Goal: Information Seeking & Learning: Learn about a topic

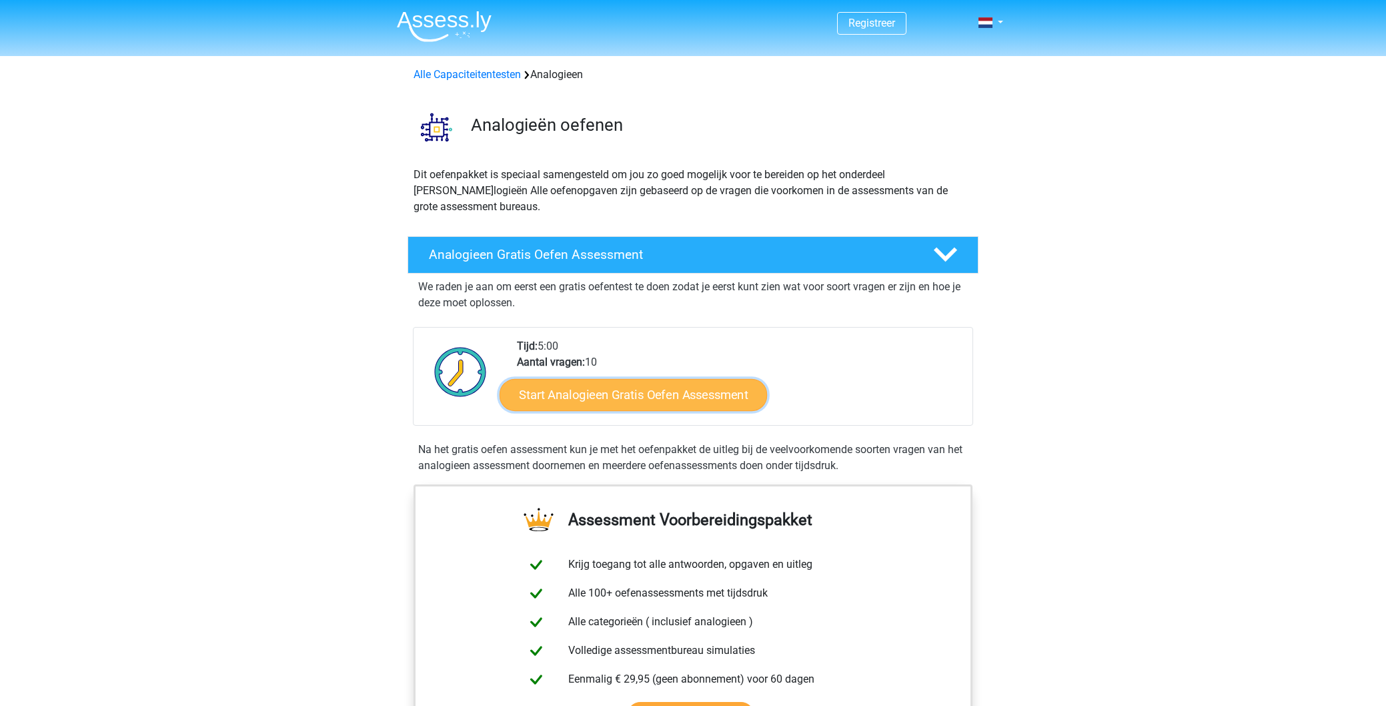
click at [608, 378] on link "Start Analogieen Gratis Oefen Assessment" at bounding box center [634, 394] width 268 height 32
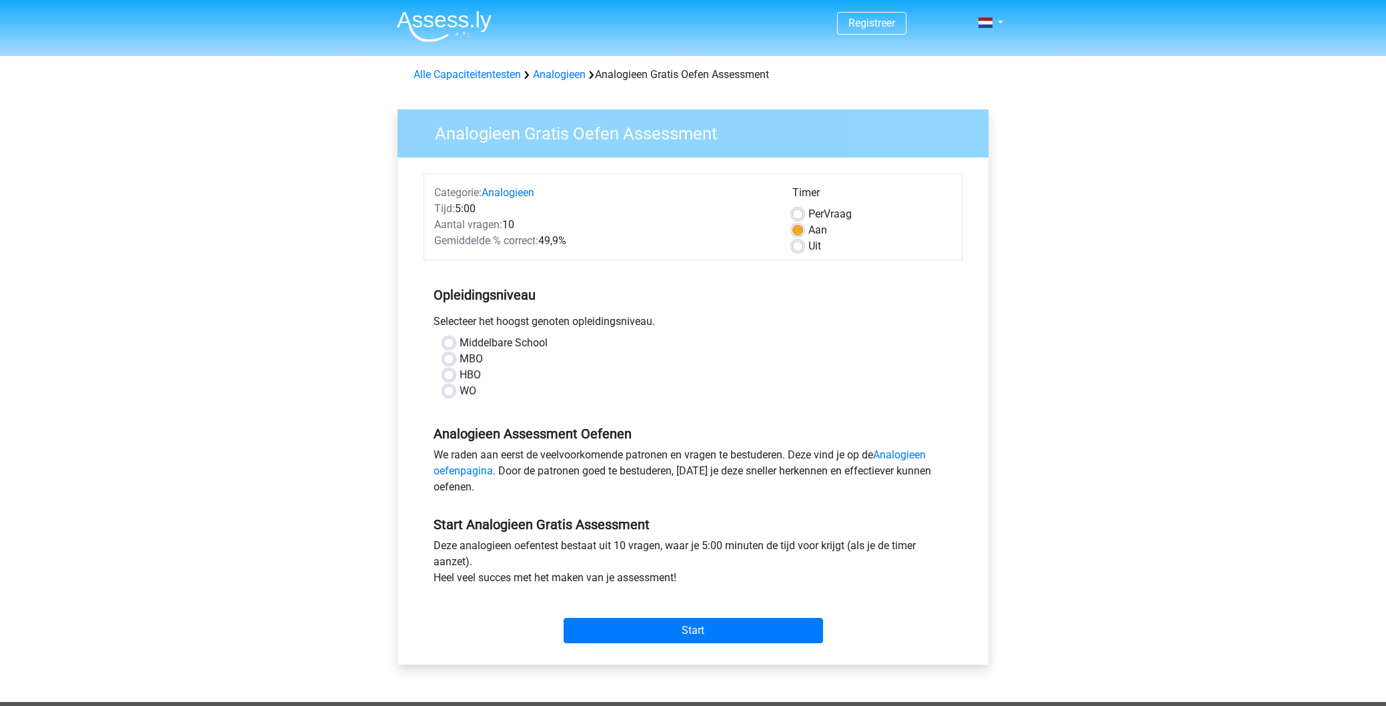
click at [460, 390] on label "WO" at bounding box center [468, 391] width 17 height 16
click at [449, 390] on input "WO" at bounding box center [449, 389] width 11 height 13
radio input "true"
click at [733, 633] on input "Start" at bounding box center [694, 630] width 260 height 25
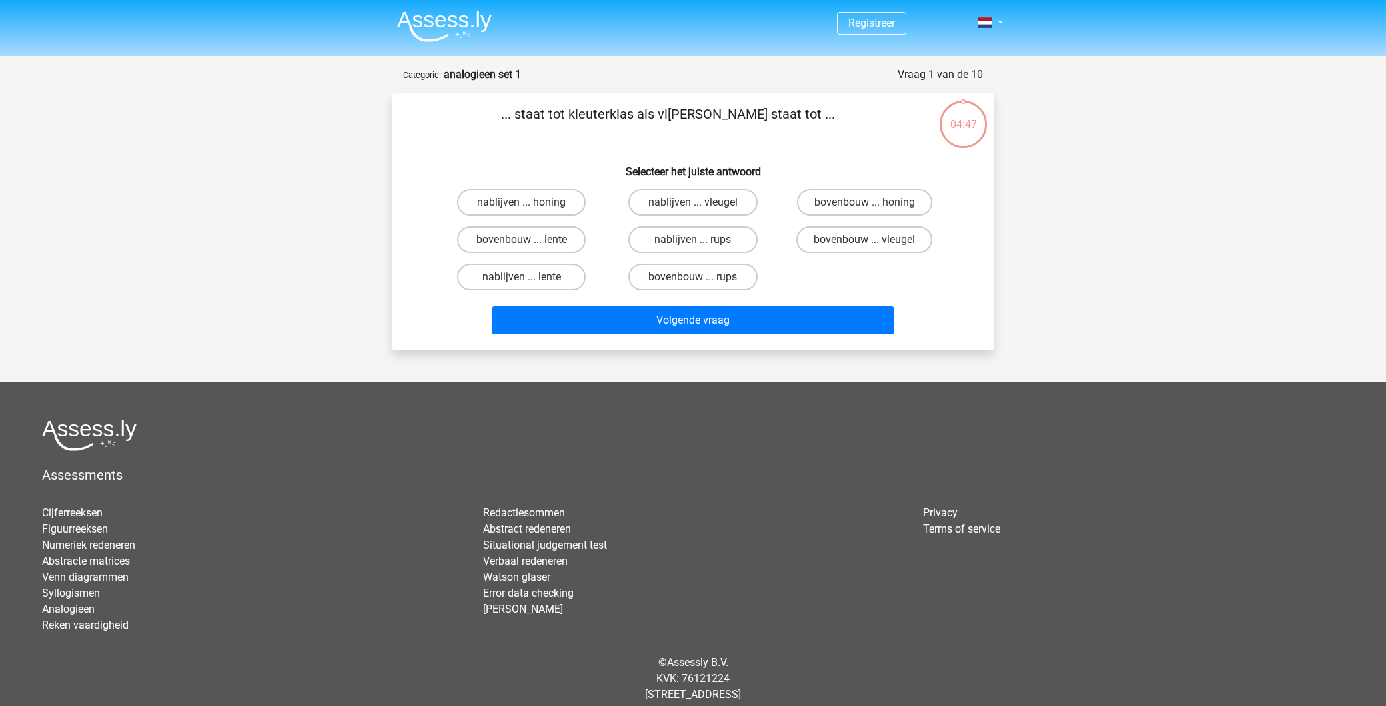
click at [697, 281] on input "bovenbouw ... rups" at bounding box center [697, 281] width 9 height 9
radio input "true"
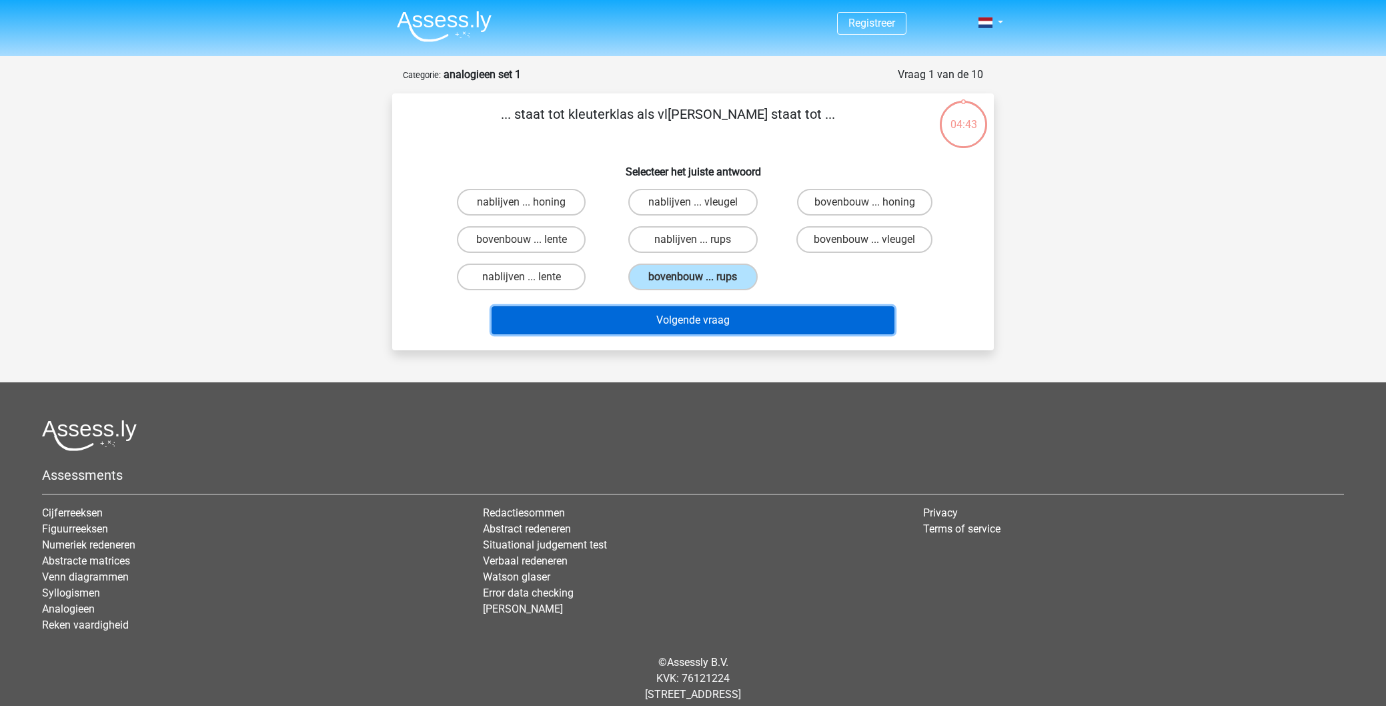
click at [700, 327] on button "Volgende vraag" at bounding box center [694, 320] width 404 height 28
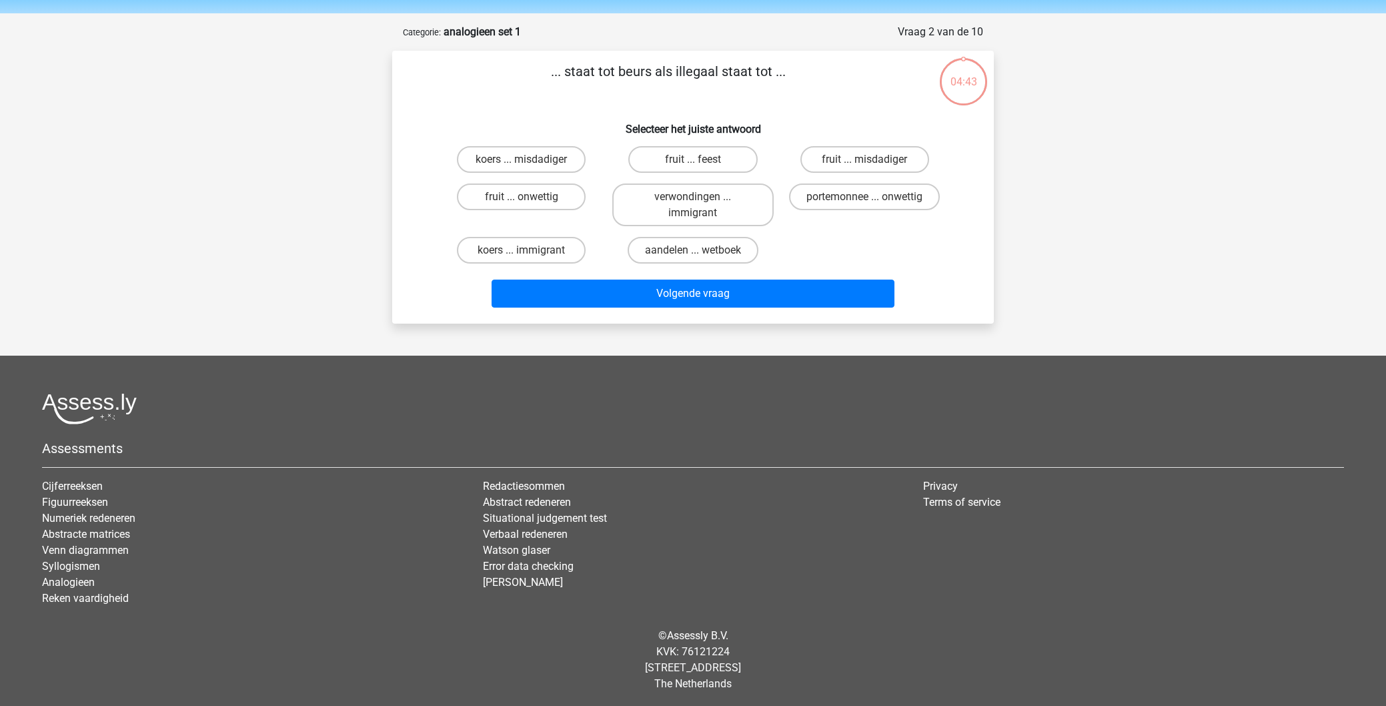
scroll to position [45, 0]
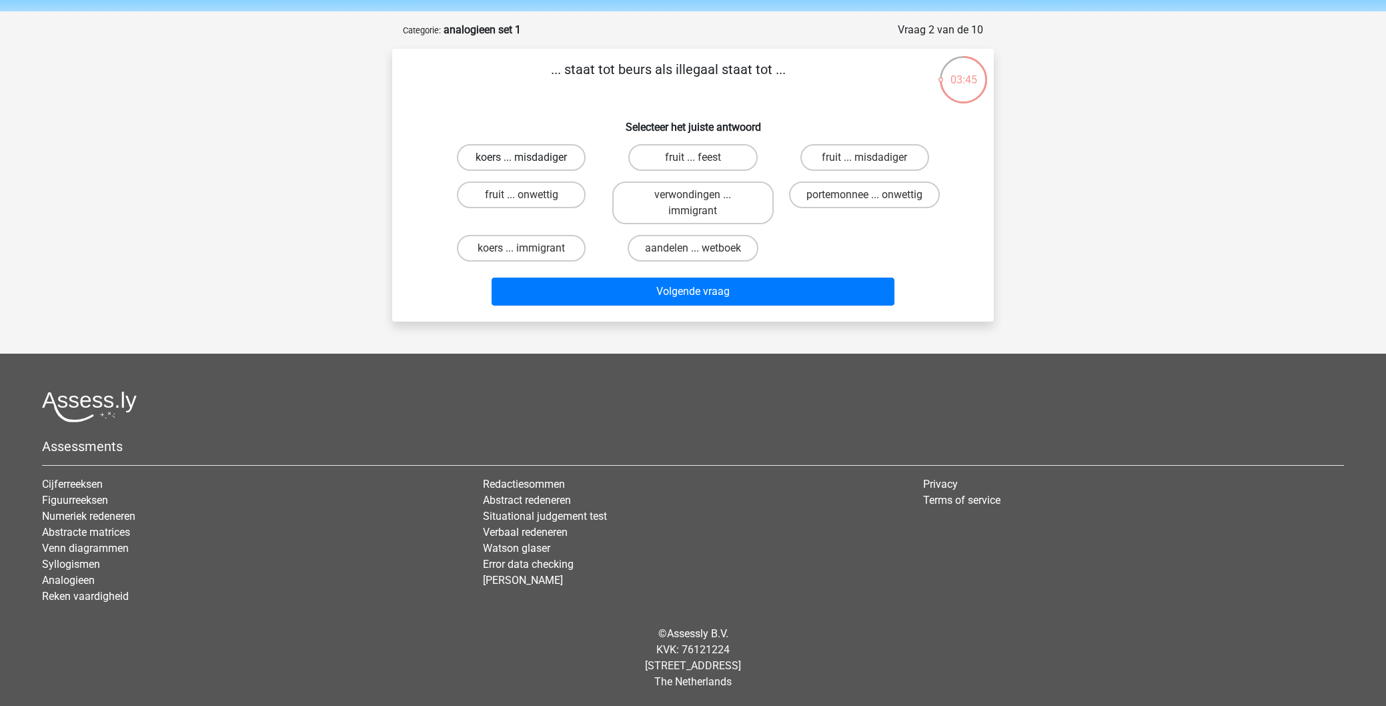
click at [489, 151] on label "koers ... misdadiger" at bounding box center [521, 157] width 129 height 27
click at [522, 157] on input "koers ... misdadiger" at bounding box center [526, 161] width 9 height 9
radio input "true"
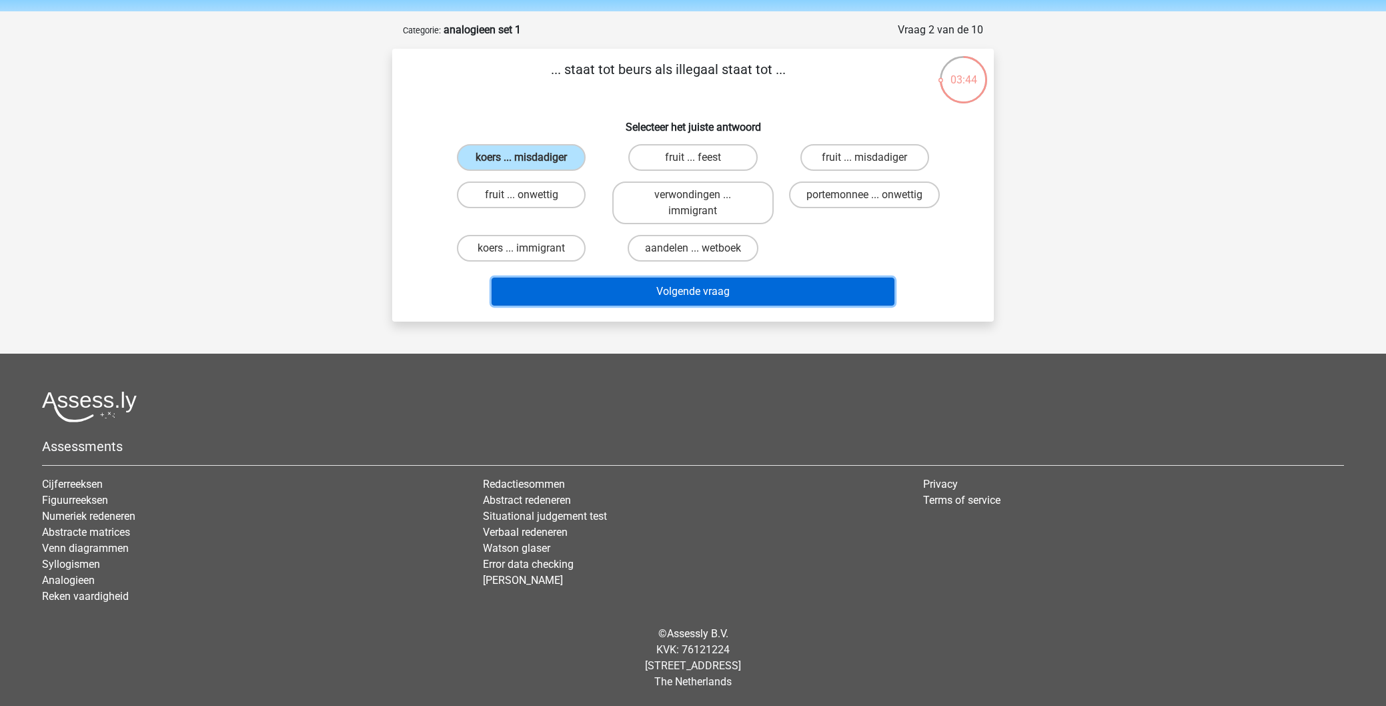
click at [707, 293] on button "Volgende vraag" at bounding box center [694, 292] width 404 height 28
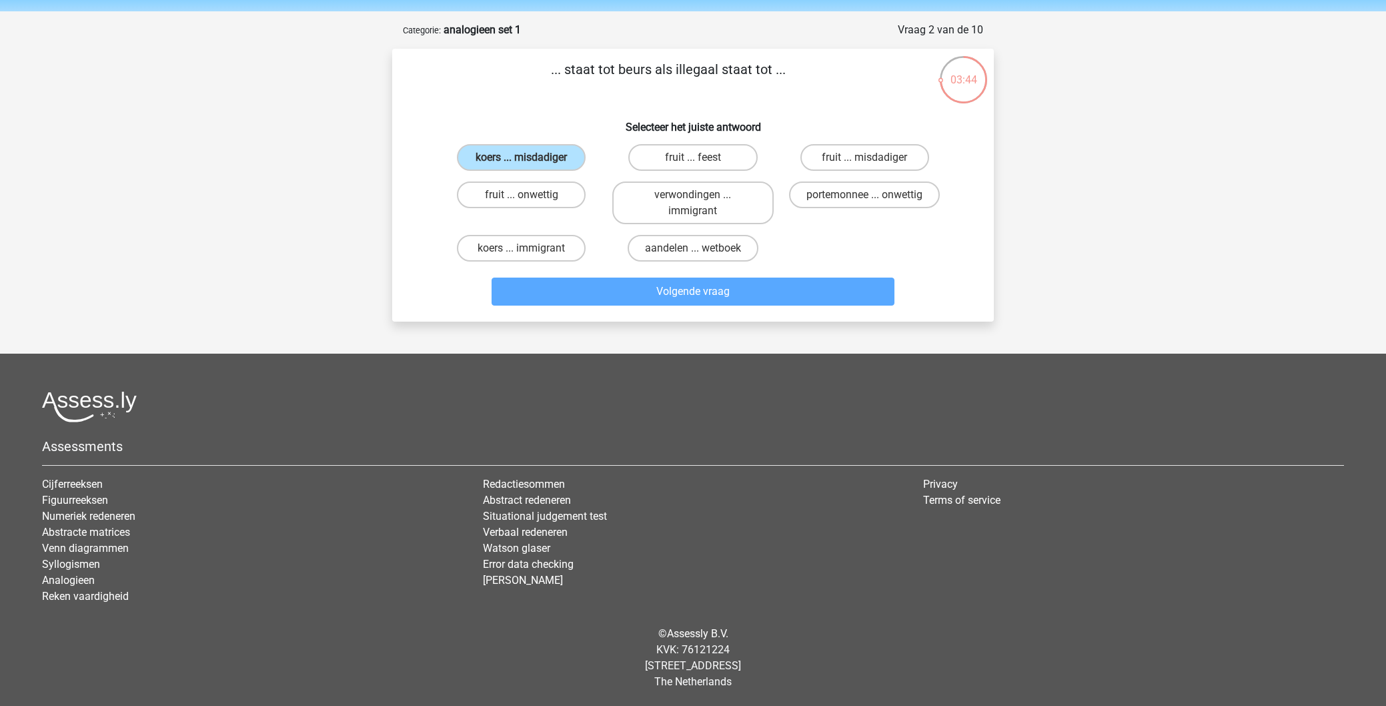
scroll to position [29, 0]
